Goal: Information Seeking & Learning: Learn about a topic

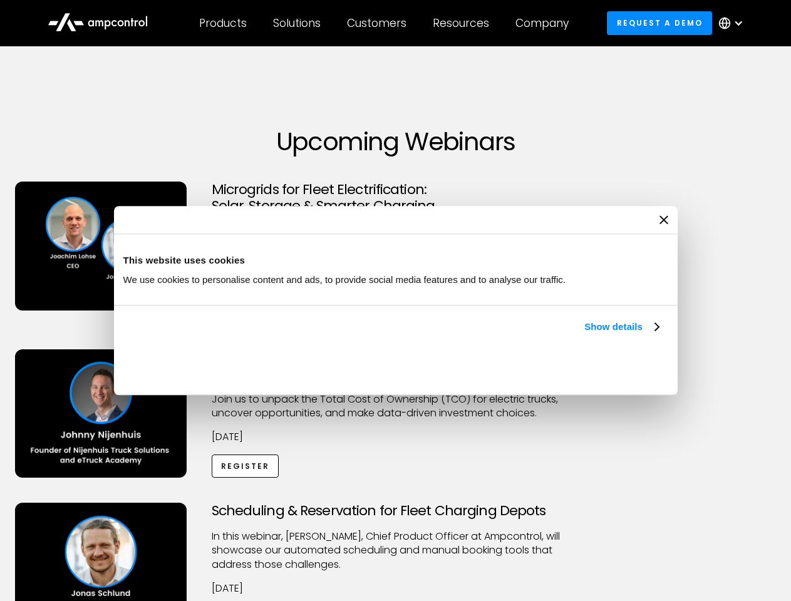
click at [584, 334] on link "Show details" at bounding box center [621, 326] width 74 height 15
click at [0, 0] on div "Necessary cookies help make a website usable by enabling basic functions like p…" at bounding box center [0, 0] width 0 height 0
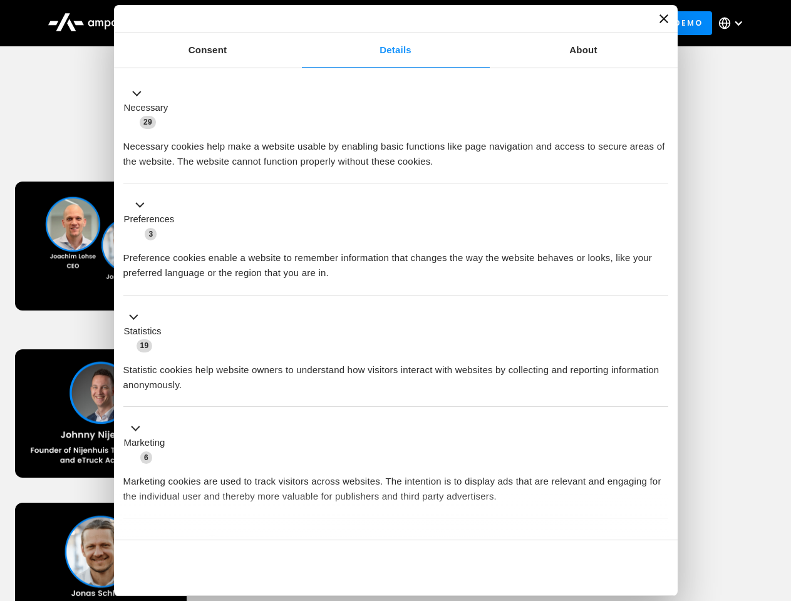
click at [777, 505] on div "Scheduling & Reservation for Fleet Charging Depots ​In this webinar, [PERSON_NA…" at bounding box center [396, 580] width 786 height 154
click at [385, 23] on div "Customers" at bounding box center [376, 23] width 59 height 14
click at [222, 23] on div "Products" at bounding box center [223, 23] width 48 height 14
click at [297, 23] on div "Solutions" at bounding box center [297, 23] width 48 height 14
click at [379, 23] on div "Customers" at bounding box center [376, 23] width 59 height 14
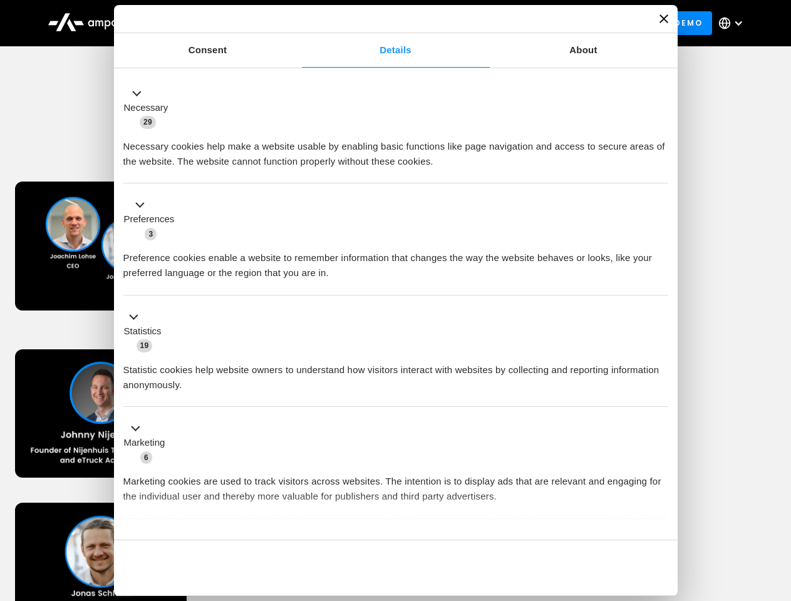
click at [463, 23] on div "Resources" at bounding box center [461, 23] width 56 height 14
click at [546, 23] on div "Company" at bounding box center [541, 23] width 53 height 14
click at [734, 23] on div at bounding box center [738, 23] width 10 height 10
